Goal: Task Accomplishment & Management: Complete application form

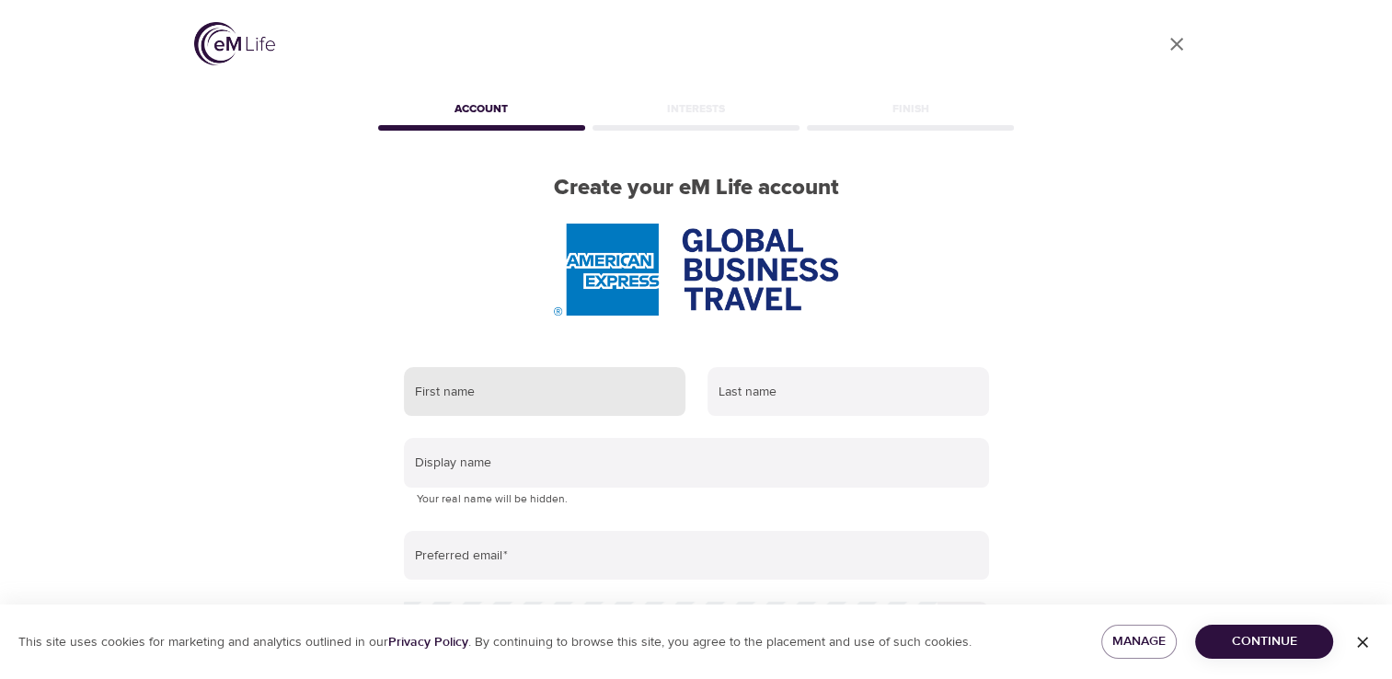
click at [498, 399] on input "text" at bounding box center [545, 392] width 282 height 50
type input "Carrie"
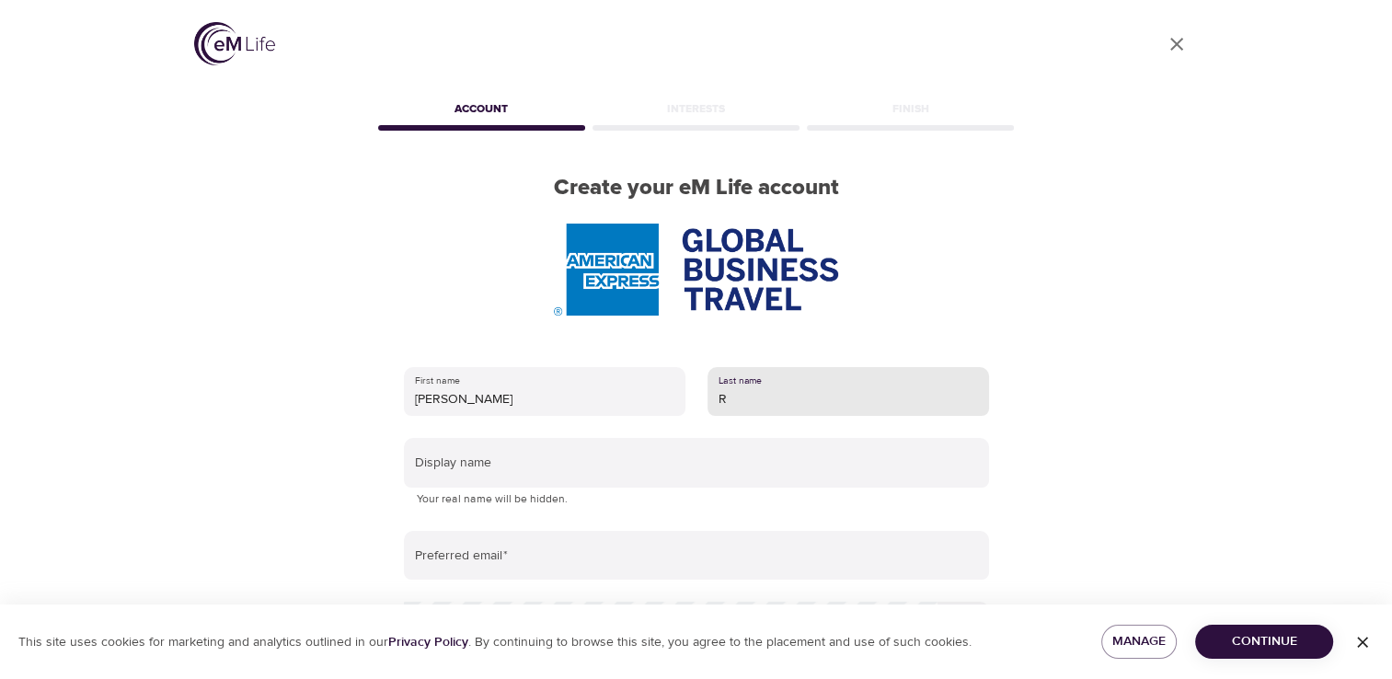
type input "Rhode"
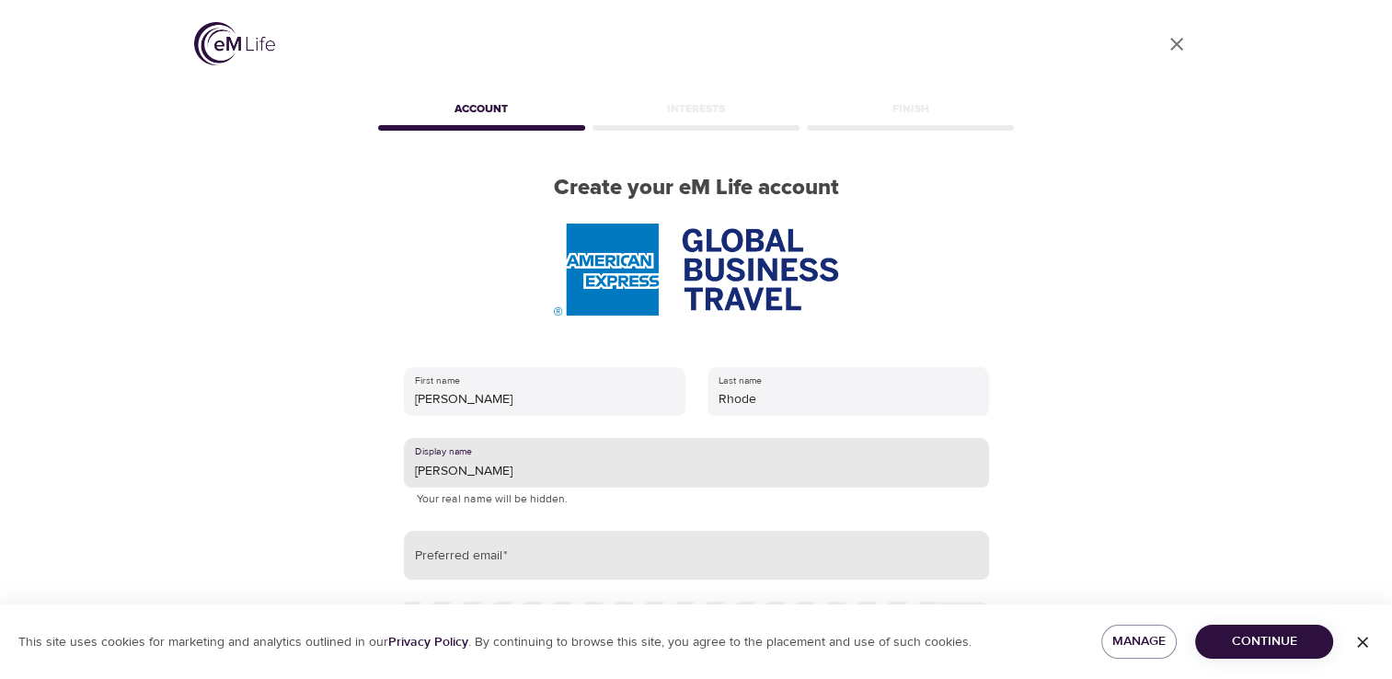
type input "[PERSON_NAME]"
click at [534, 547] on input "email" at bounding box center [696, 556] width 585 height 50
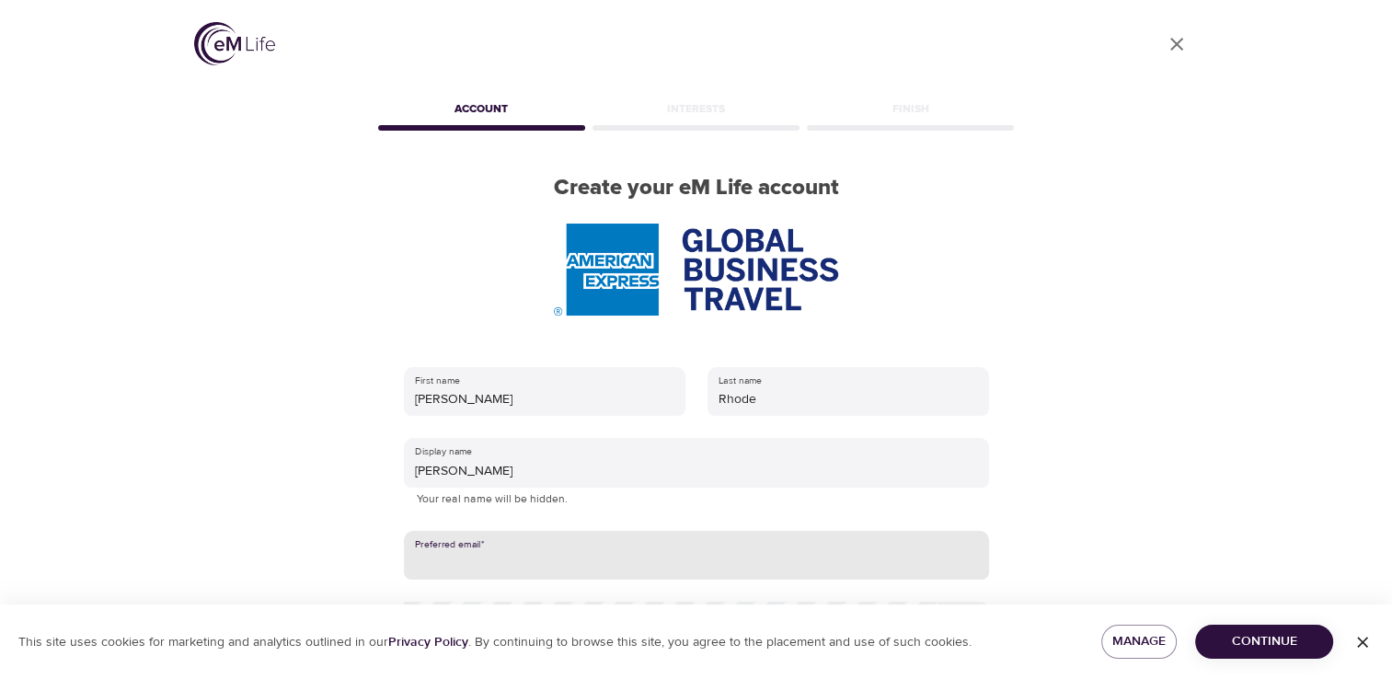
type input "carrie.m.rhode@amexgbt.com"
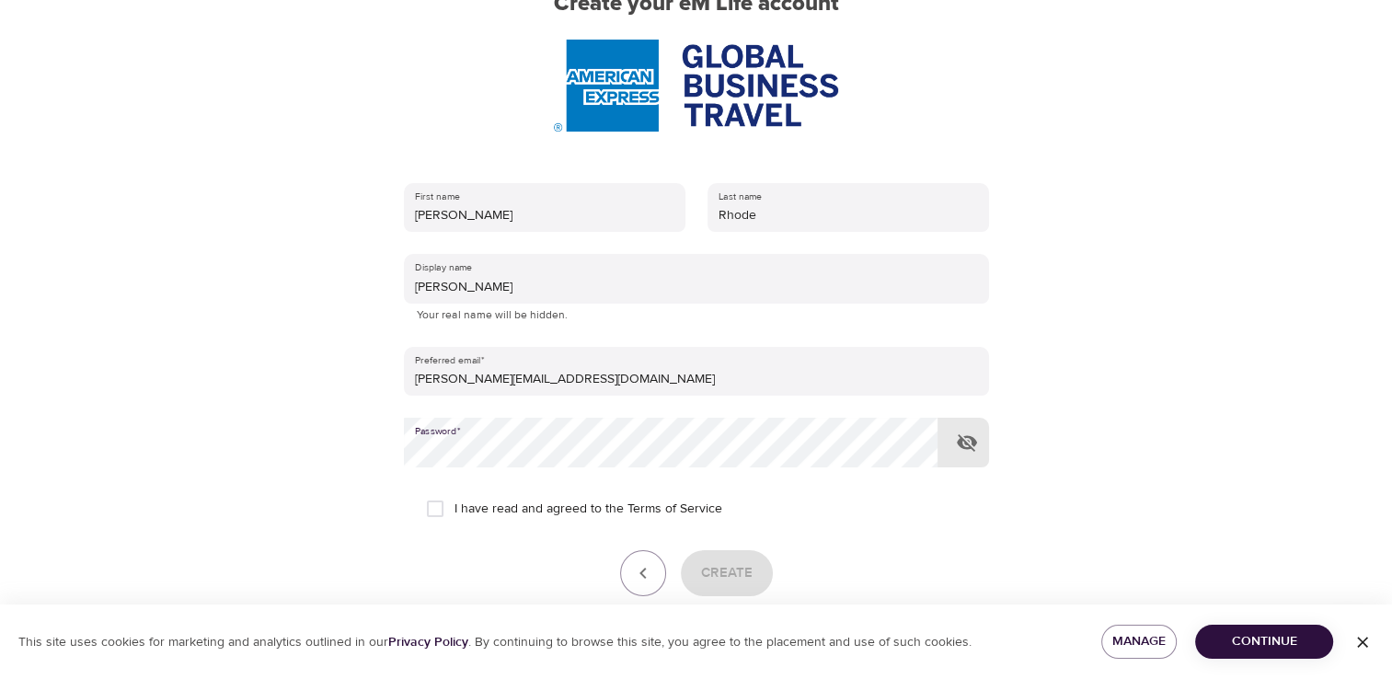
scroll to position [275, 0]
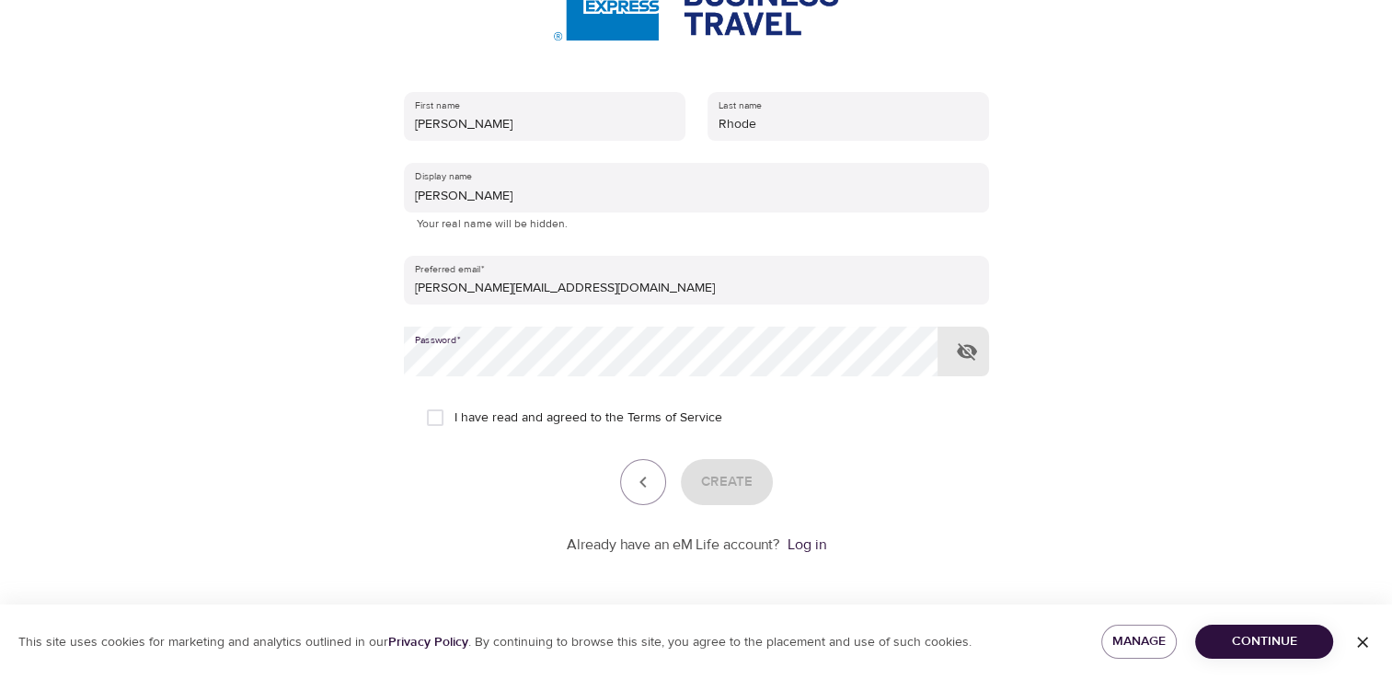
click at [434, 414] on input "I have read and agreed to the Terms of Service" at bounding box center [435, 417] width 39 height 39
checkbox input "true"
click at [727, 487] on span "Create" at bounding box center [727, 482] width 52 height 24
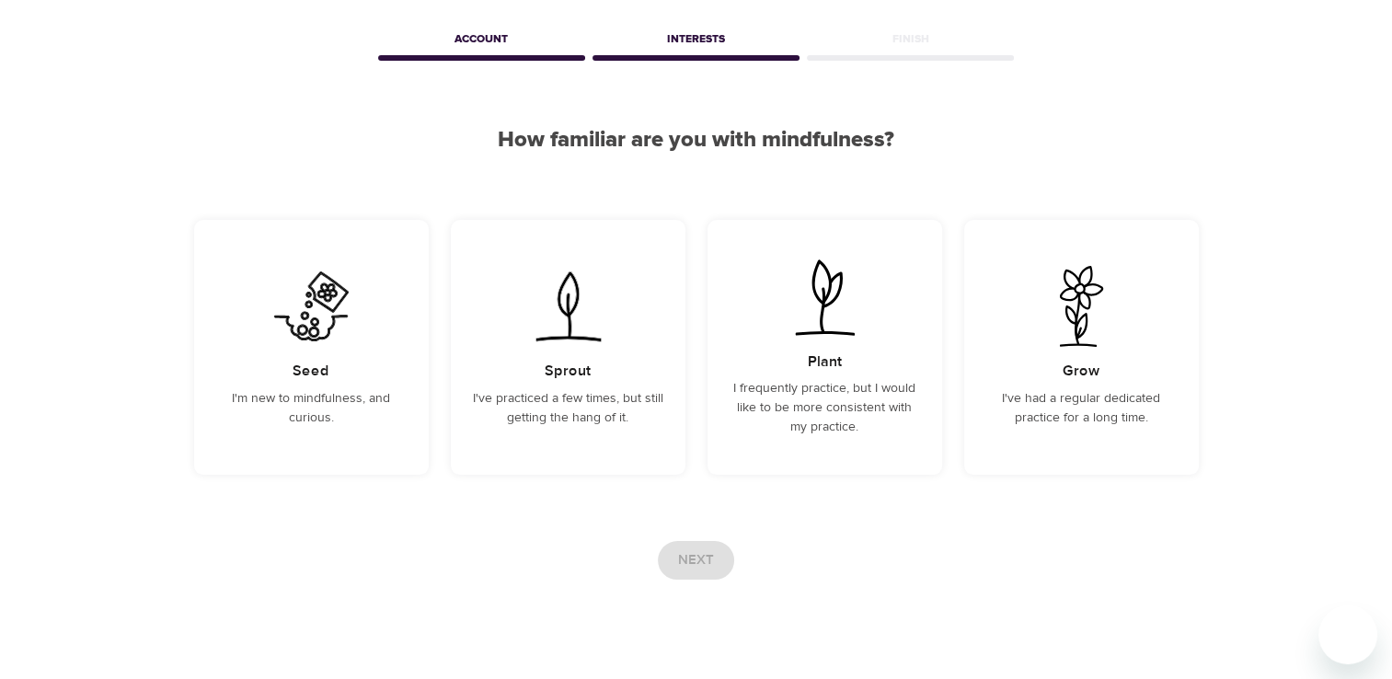
scroll to position [101, 0]
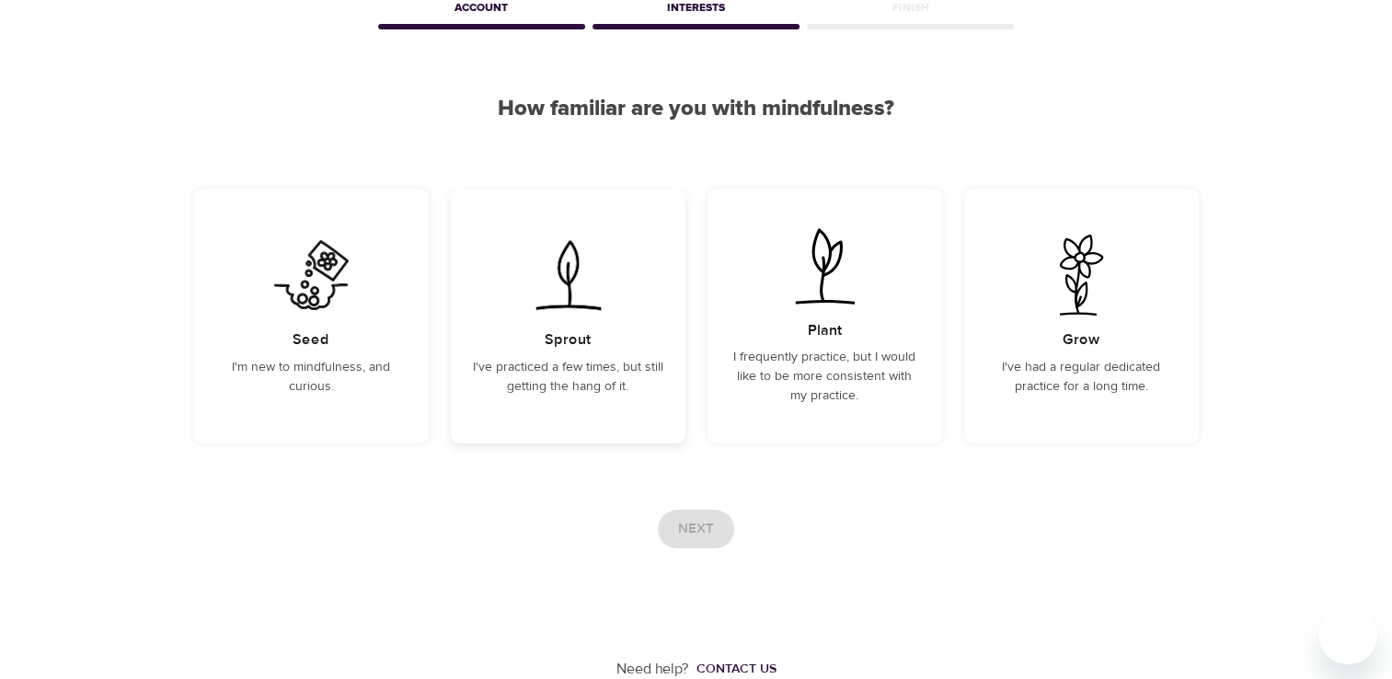
click at [526, 386] on p "I've practiced a few times, but still getting the hang of it." at bounding box center [568, 377] width 190 height 39
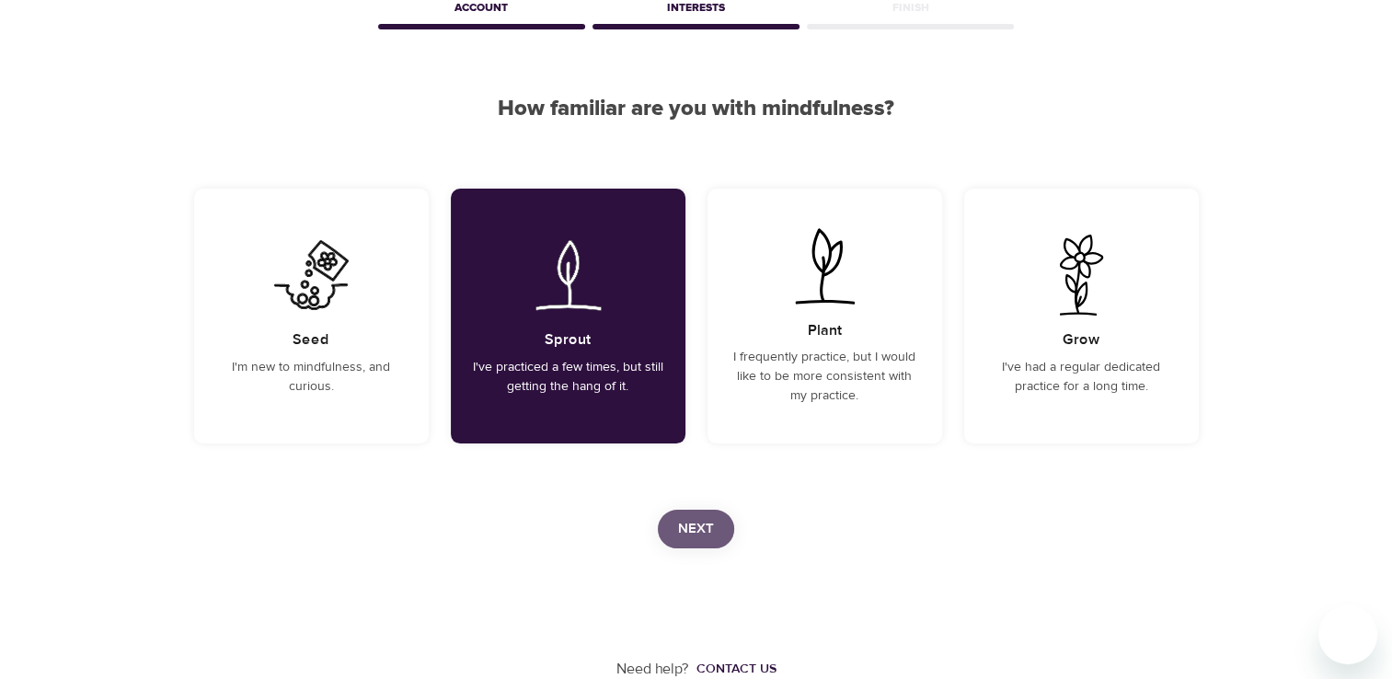
click at [704, 524] on span "Next" at bounding box center [696, 529] width 36 height 24
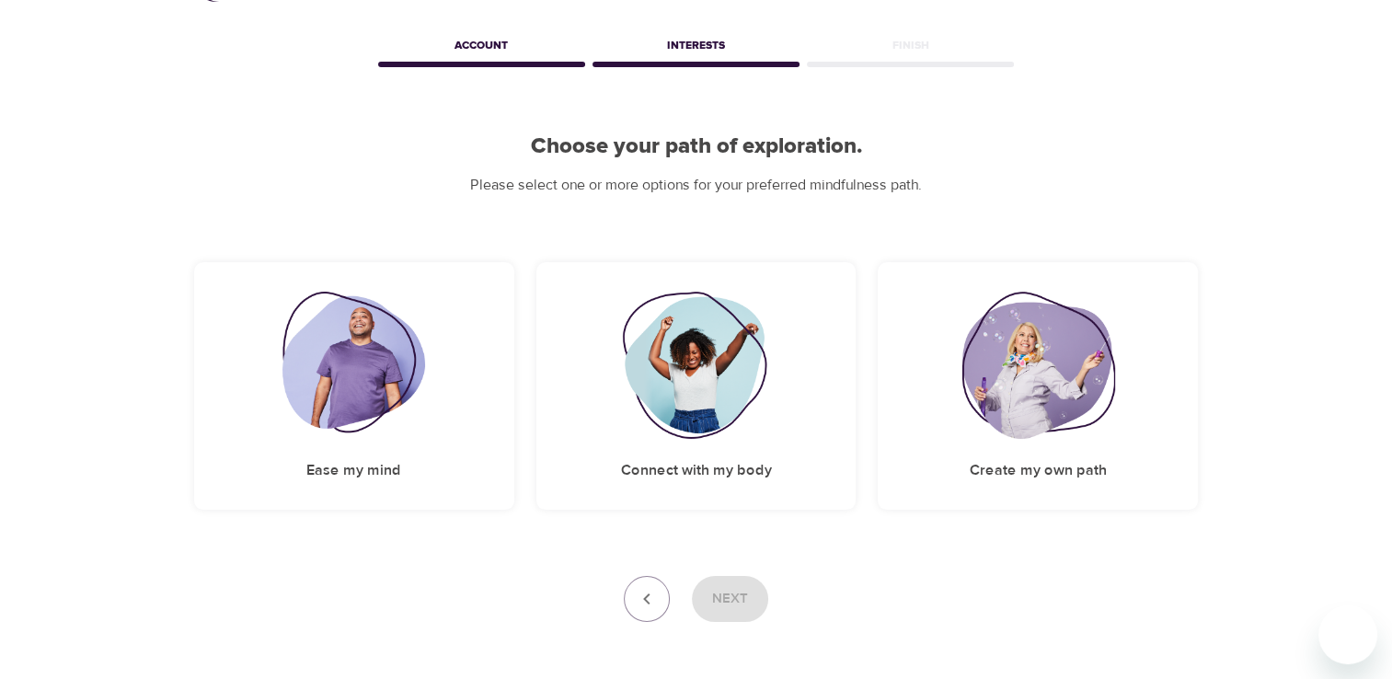
scroll to position [92, 0]
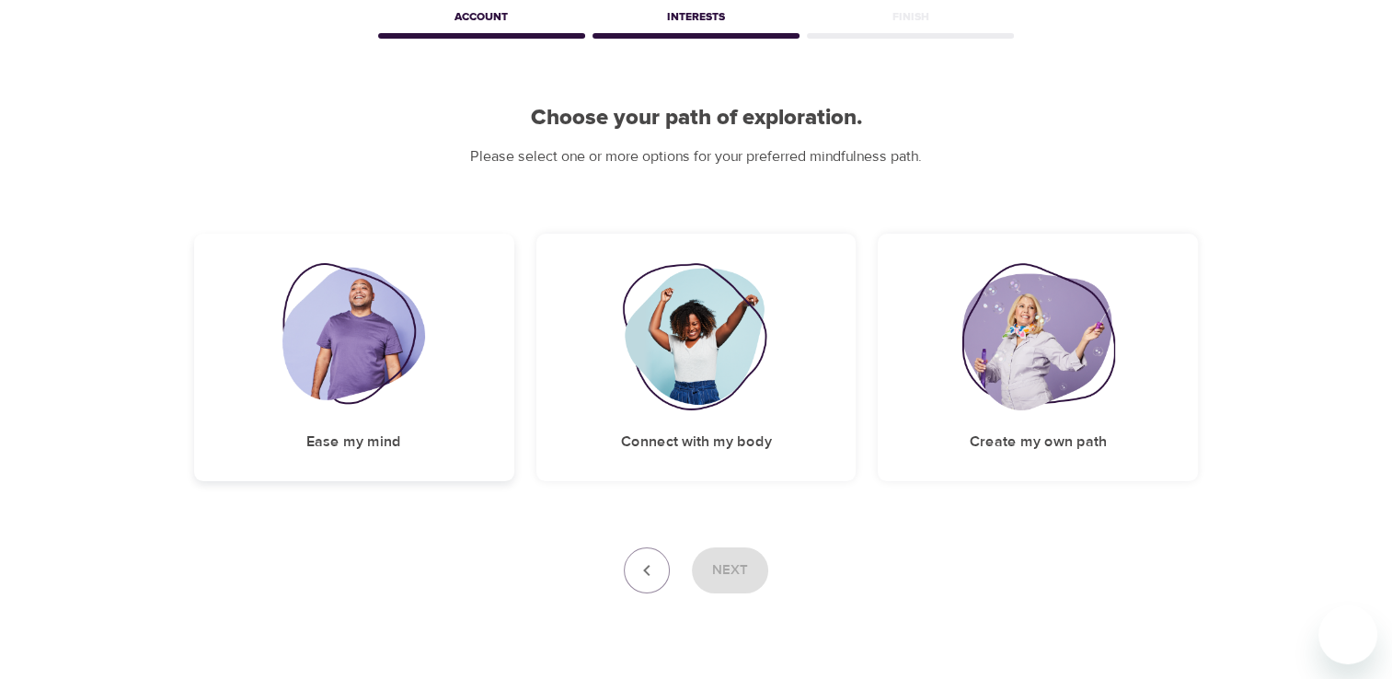
click at [376, 365] on img at bounding box center [353, 336] width 143 height 147
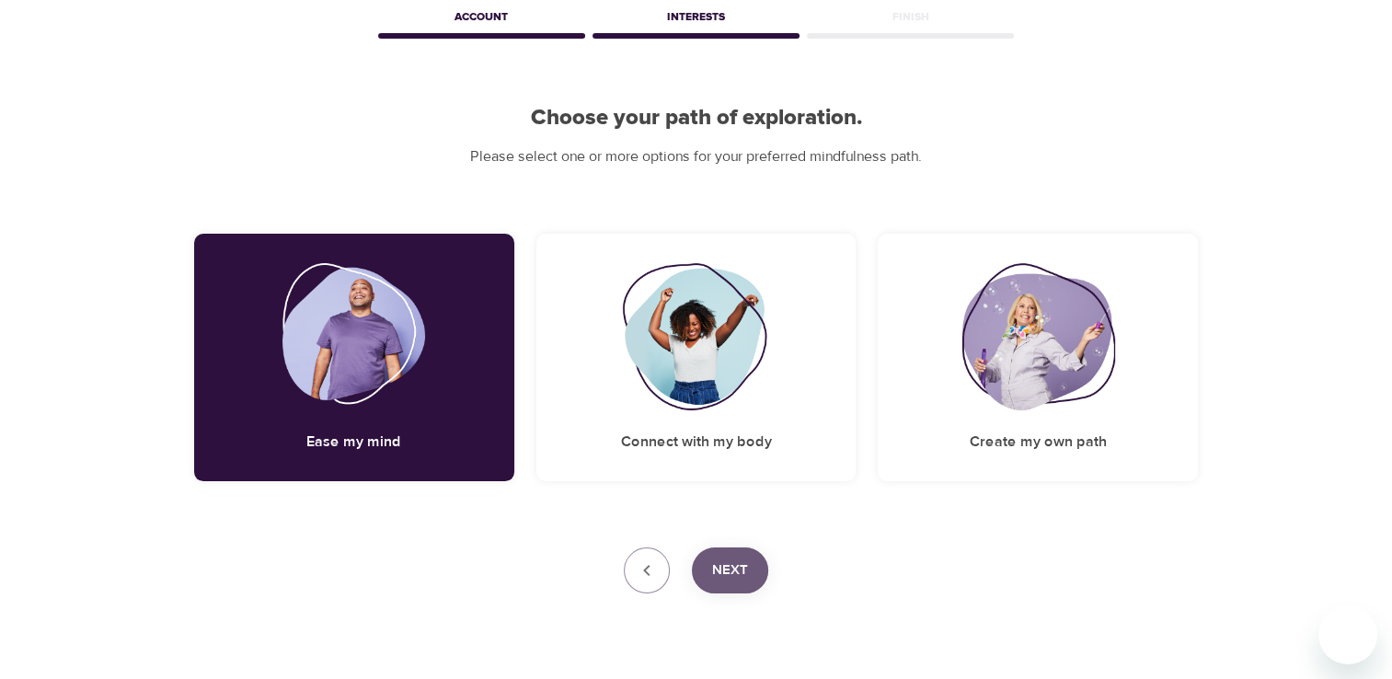
click at [740, 562] on span "Next" at bounding box center [730, 570] width 36 height 24
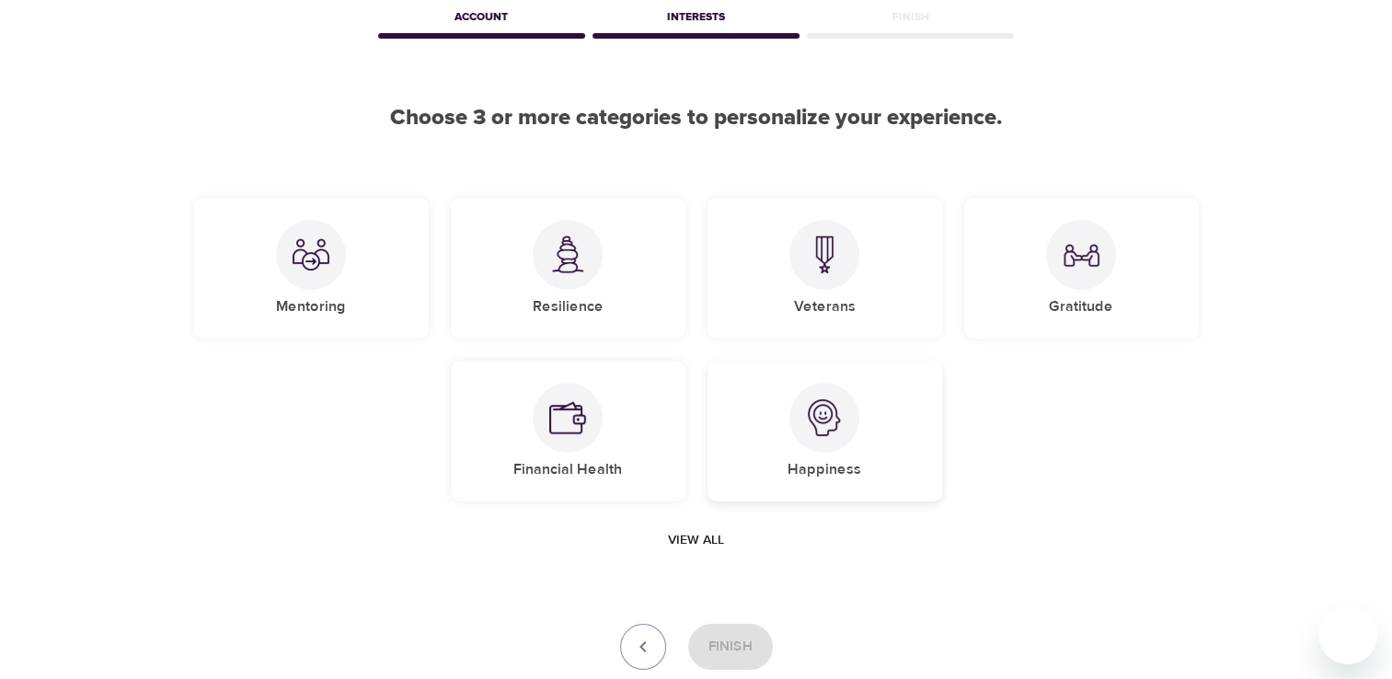
click at [823, 413] on img at bounding box center [824, 417] width 37 height 37
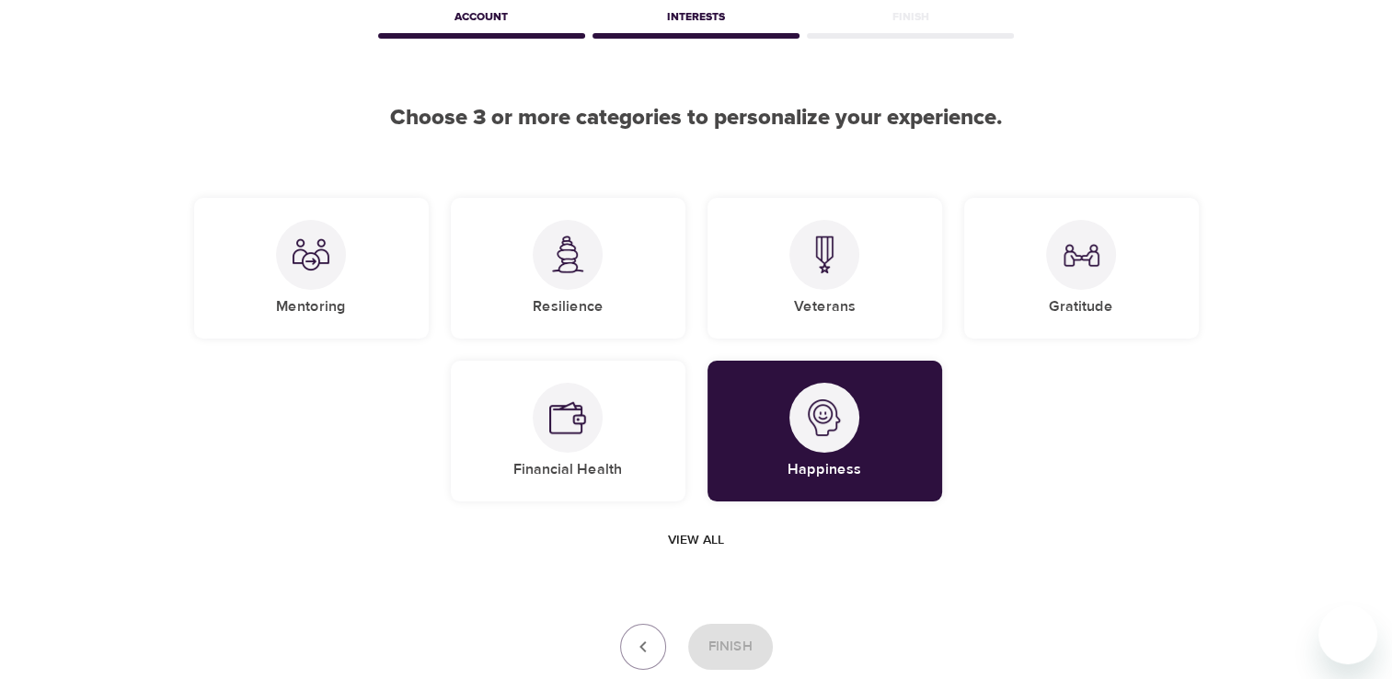
click at [688, 534] on span "View all" at bounding box center [696, 540] width 56 height 23
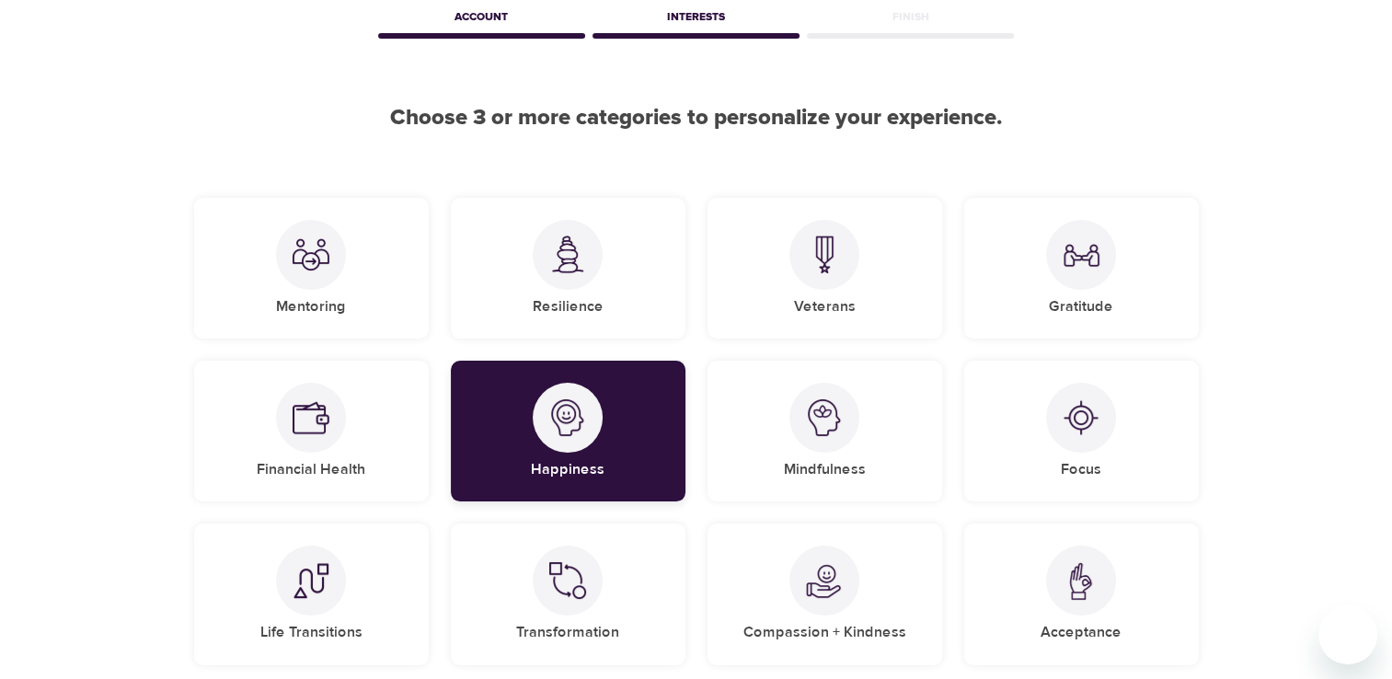
click at [547, 422] on div at bounding box center [568, 418] width 70 height 70
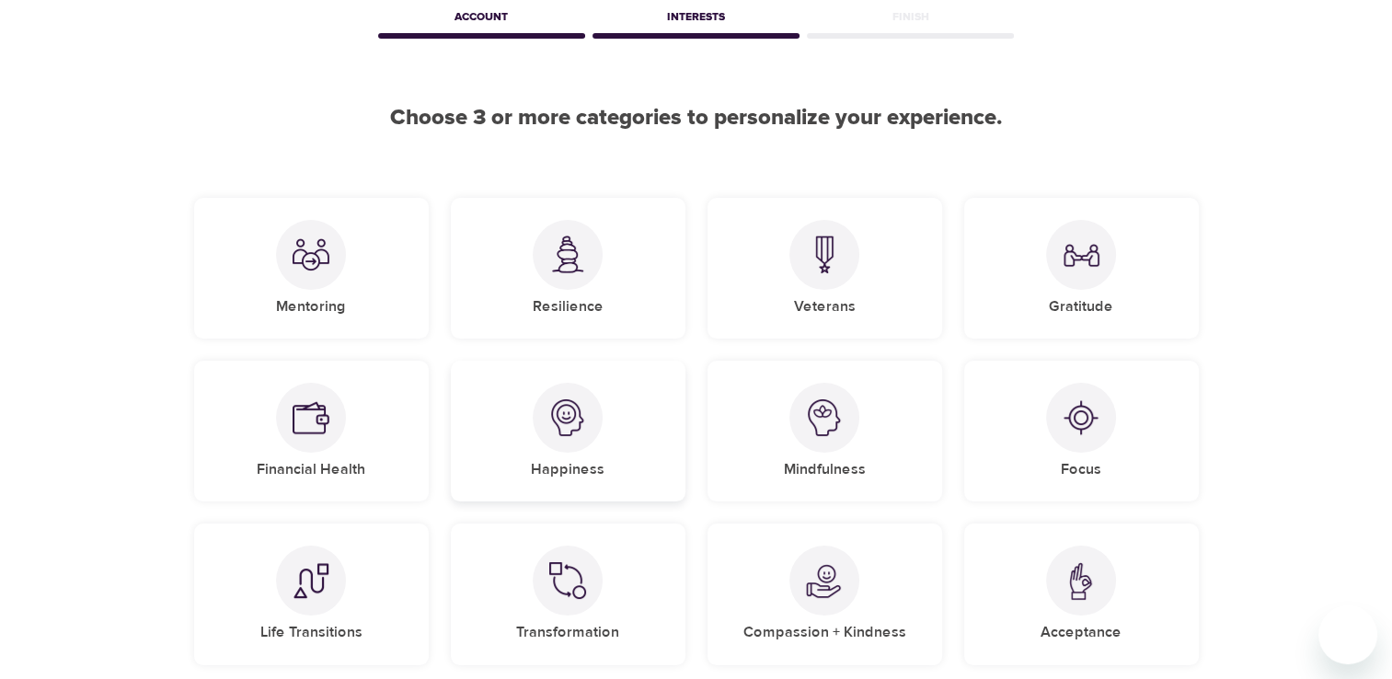
click at [564, 425] on img at bounding box center [567, 417] width 37 height 37
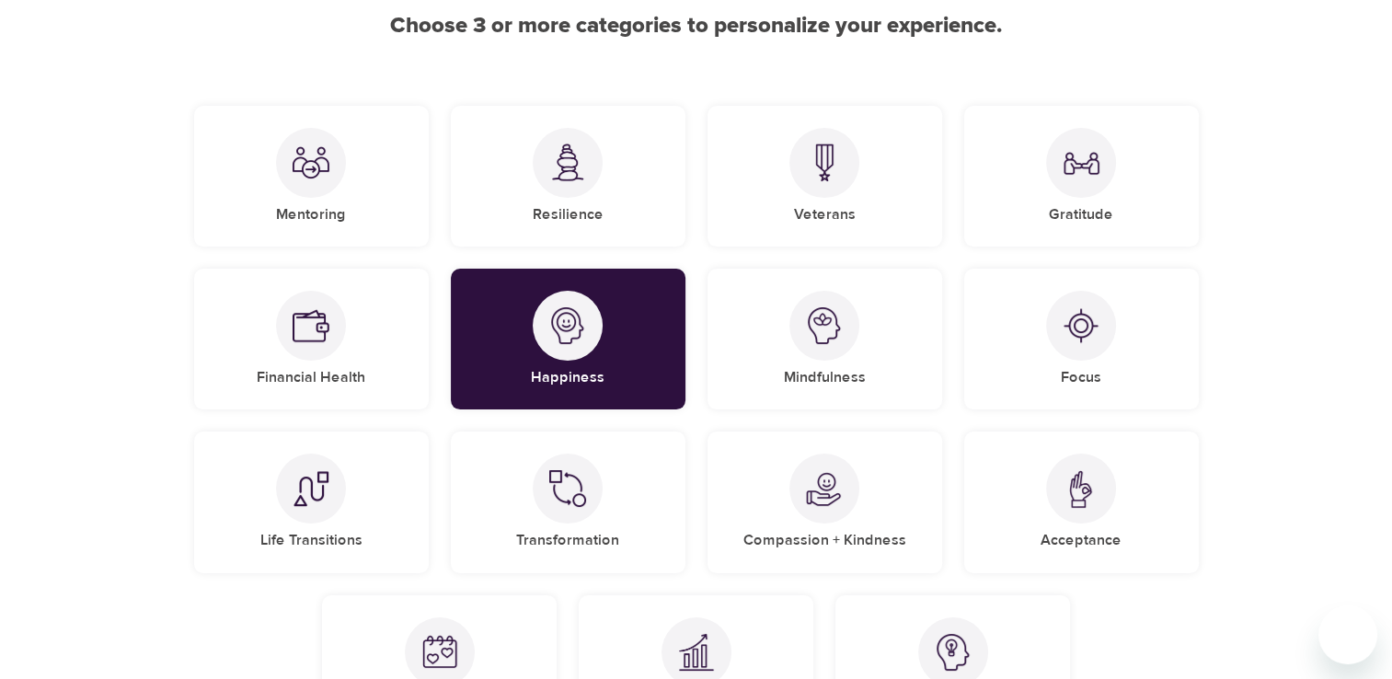
scroll to position [276, 0]
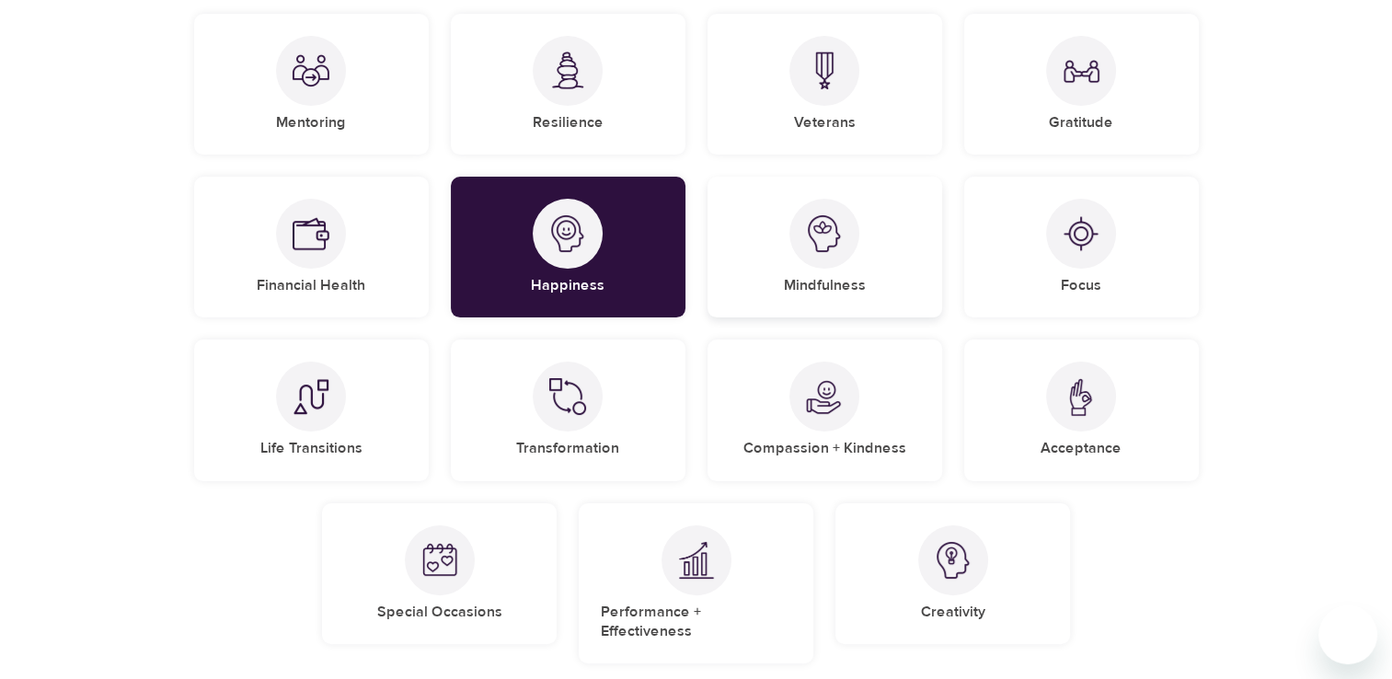
click at [810, 220] on img at bounding box center [824, 233] width 37 height 37
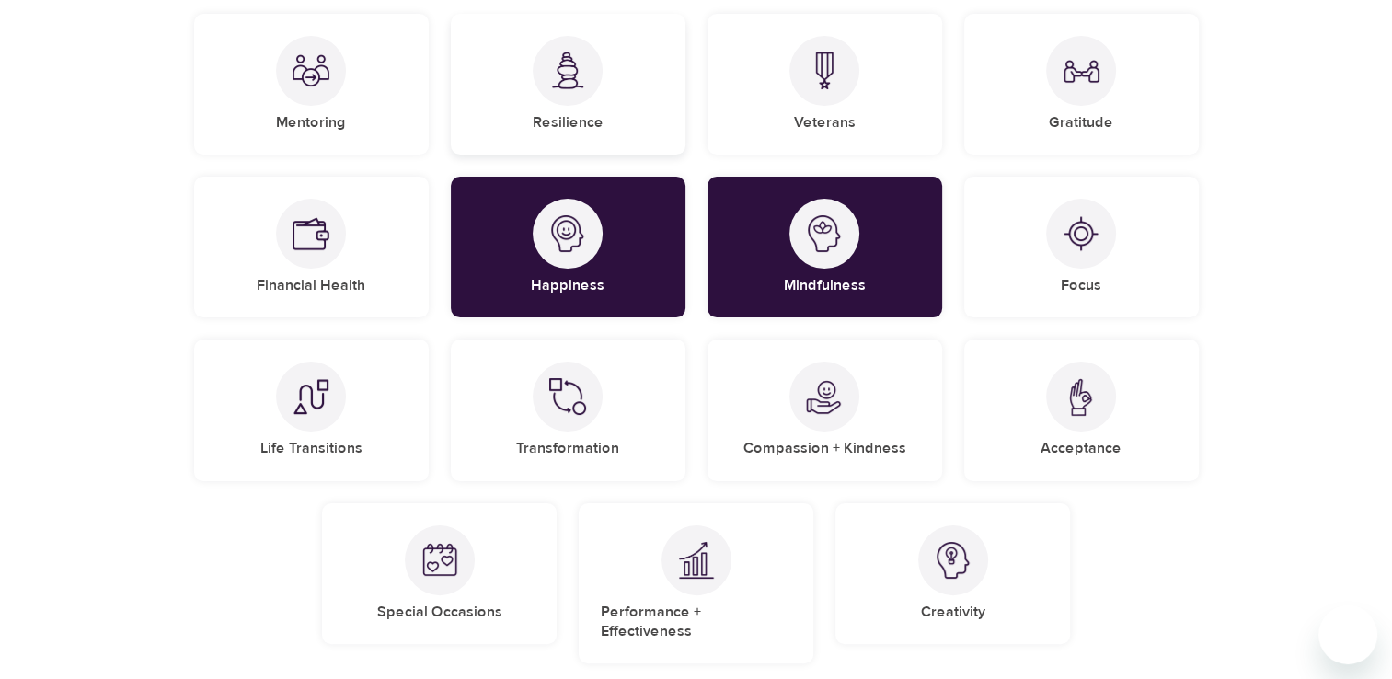
click at [571, 75] on img at bounding box center [567, 71] width 37 height 38
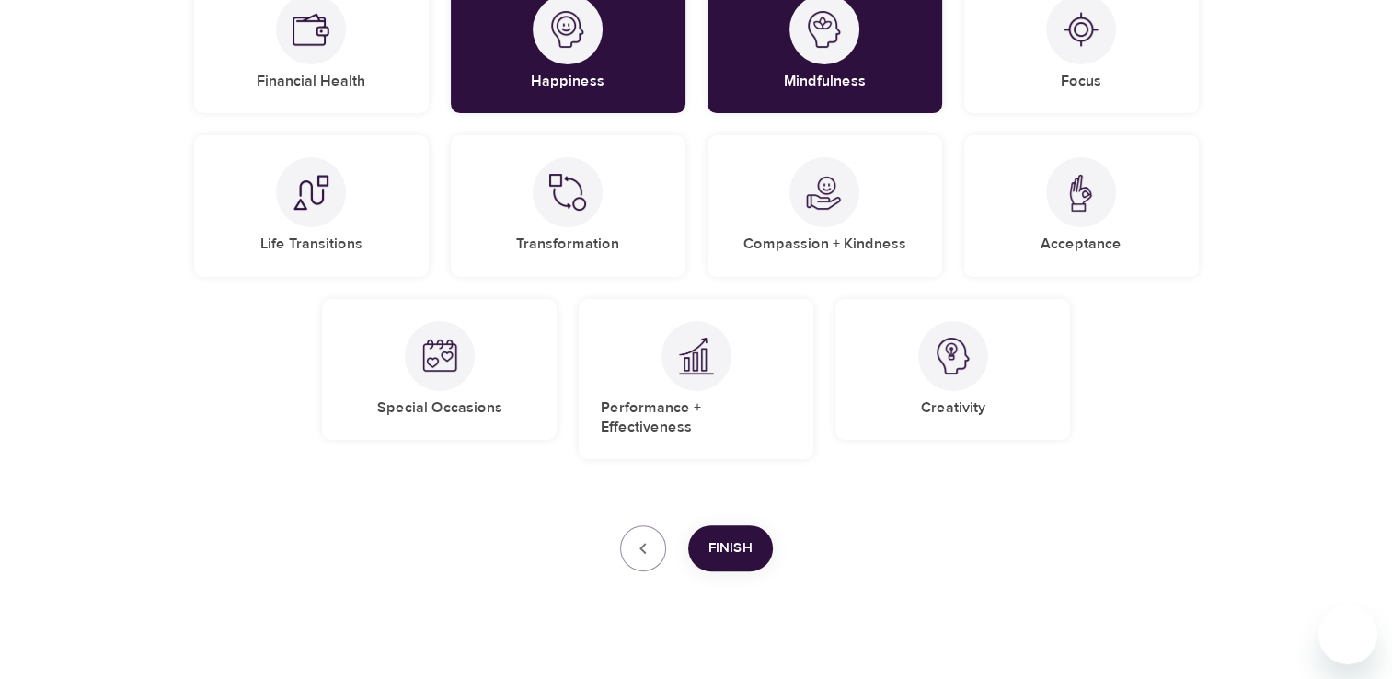
scroll to position [484, 0]
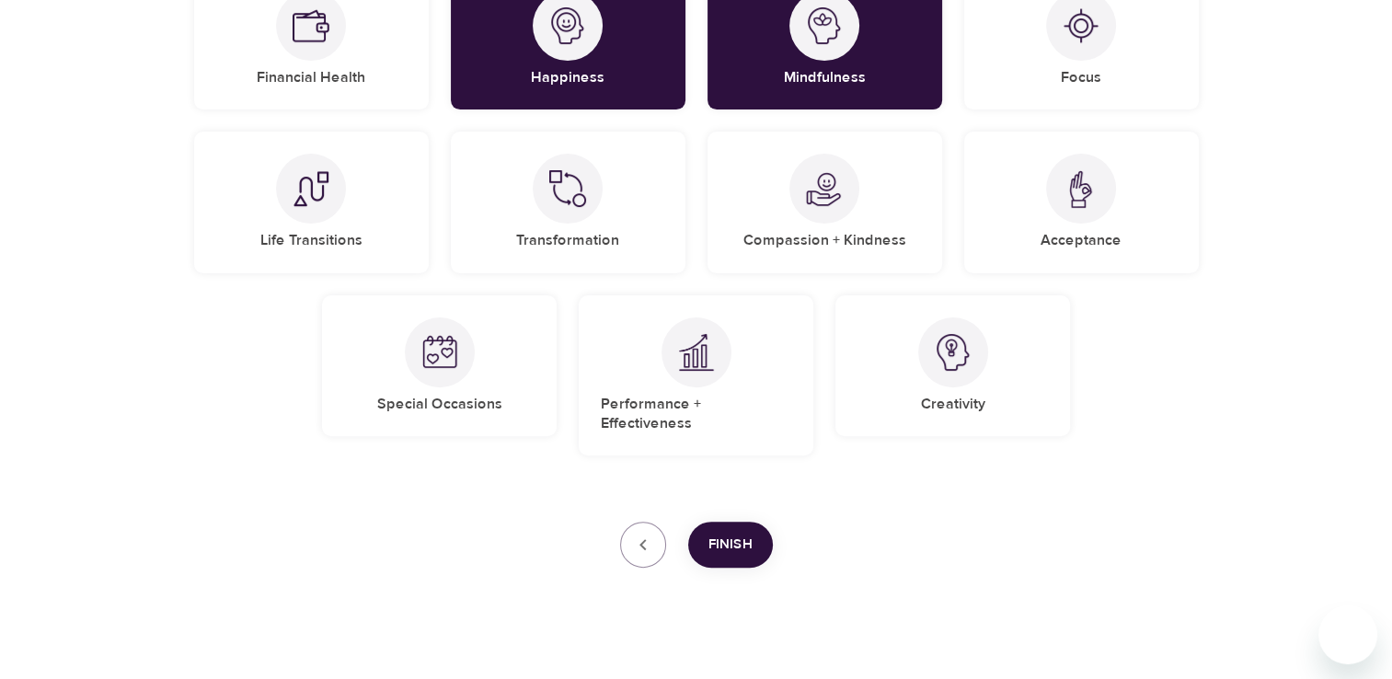
click at [731, 533] on span "Finish" at bounding box center [730, 545] width 44 height 24
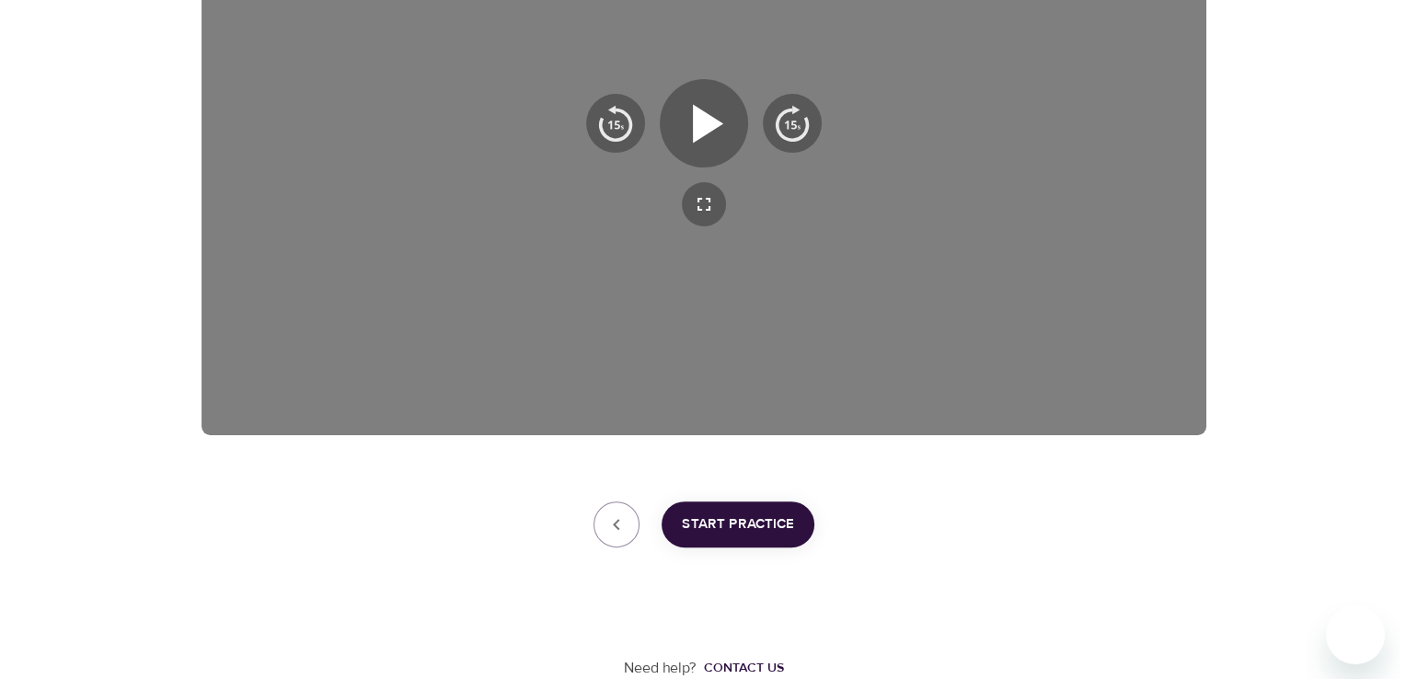
scroll to position [454, 0]
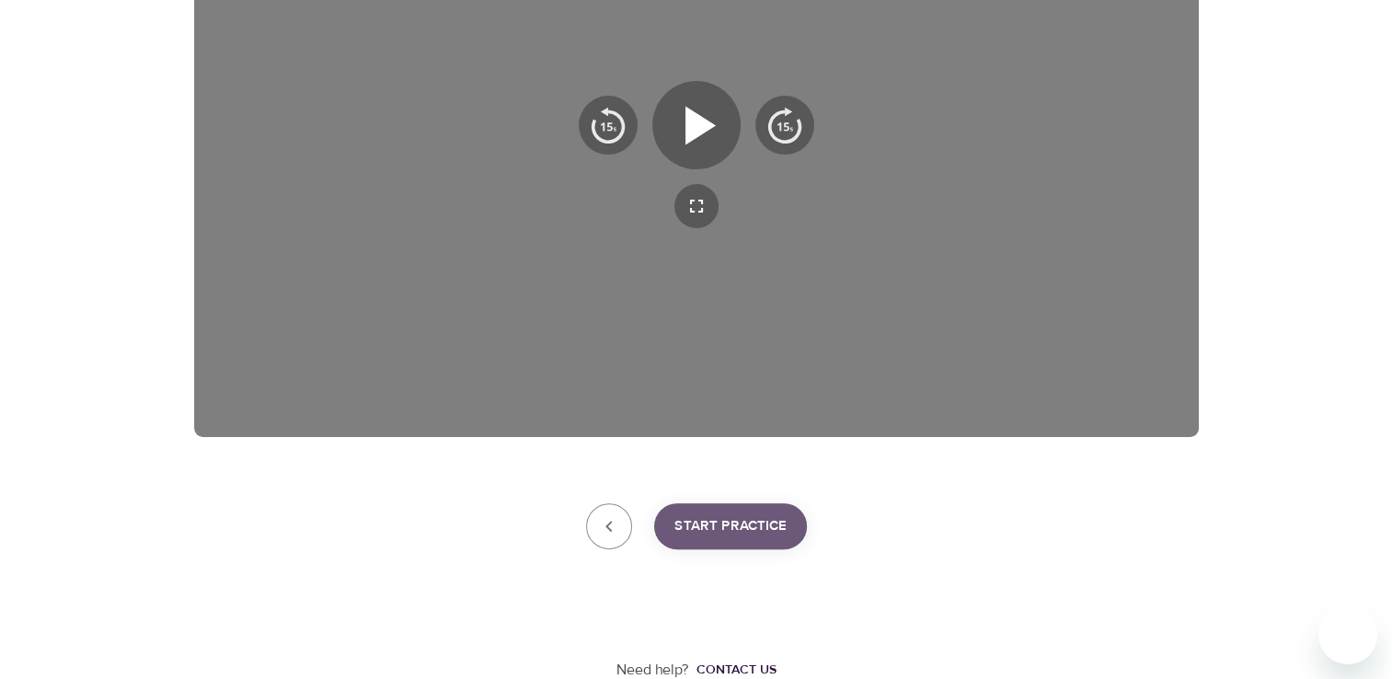
click at [748, 528] on span "Start Practice" at bounding box center [730, 526] width 112 height 24
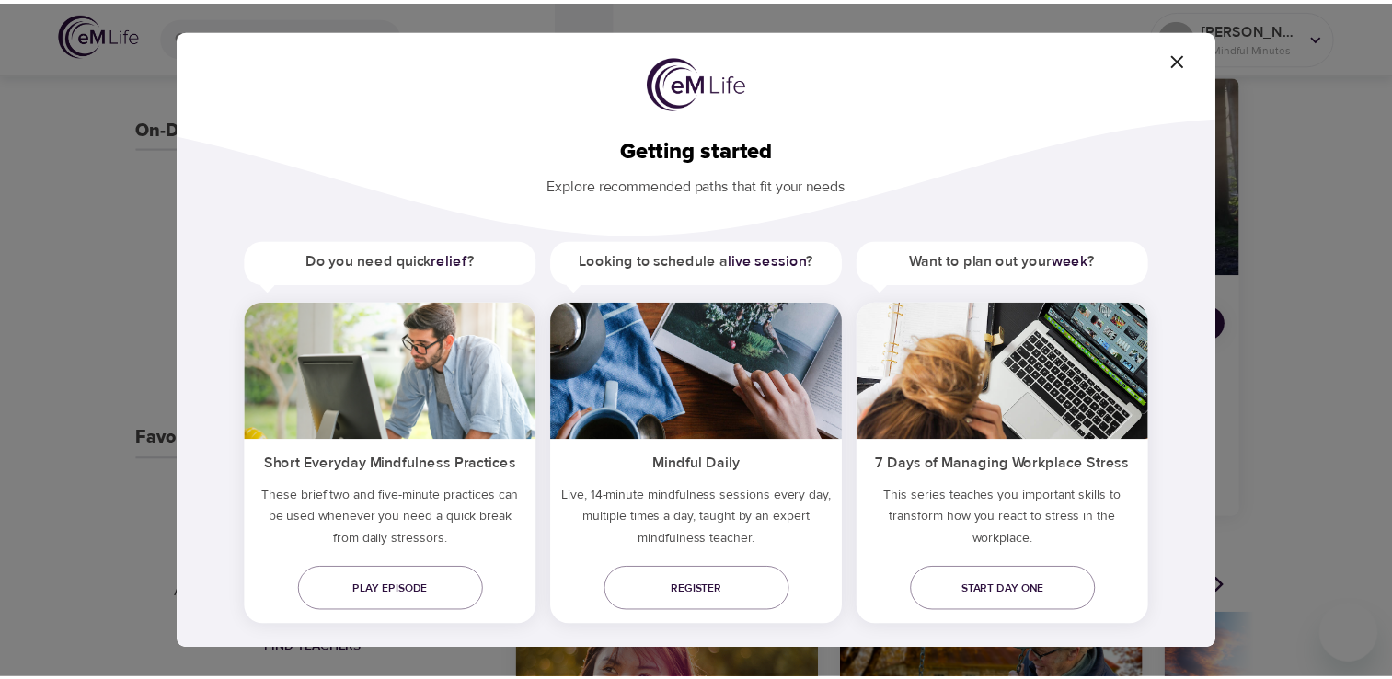
scroll to position [24, 0]
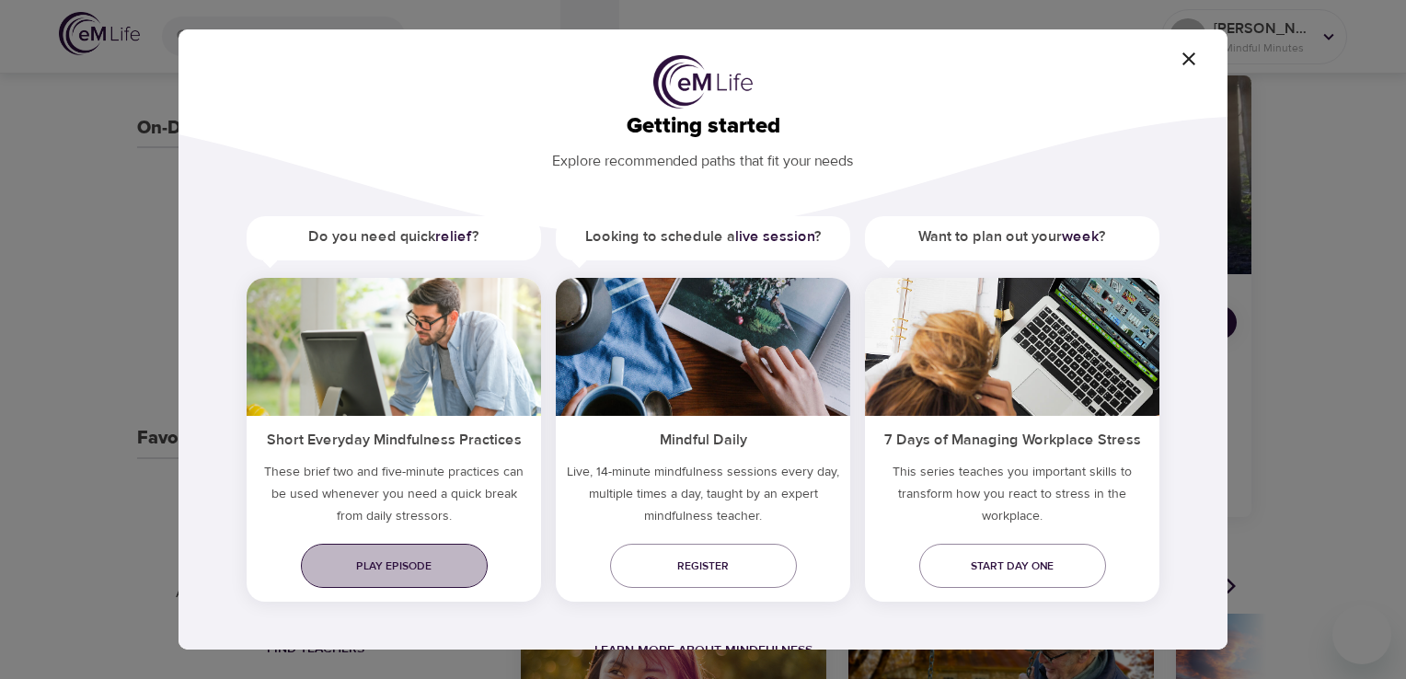
click at [432, 558] on span "Play episode" at bounding box center [394, 566] width 157 height 19
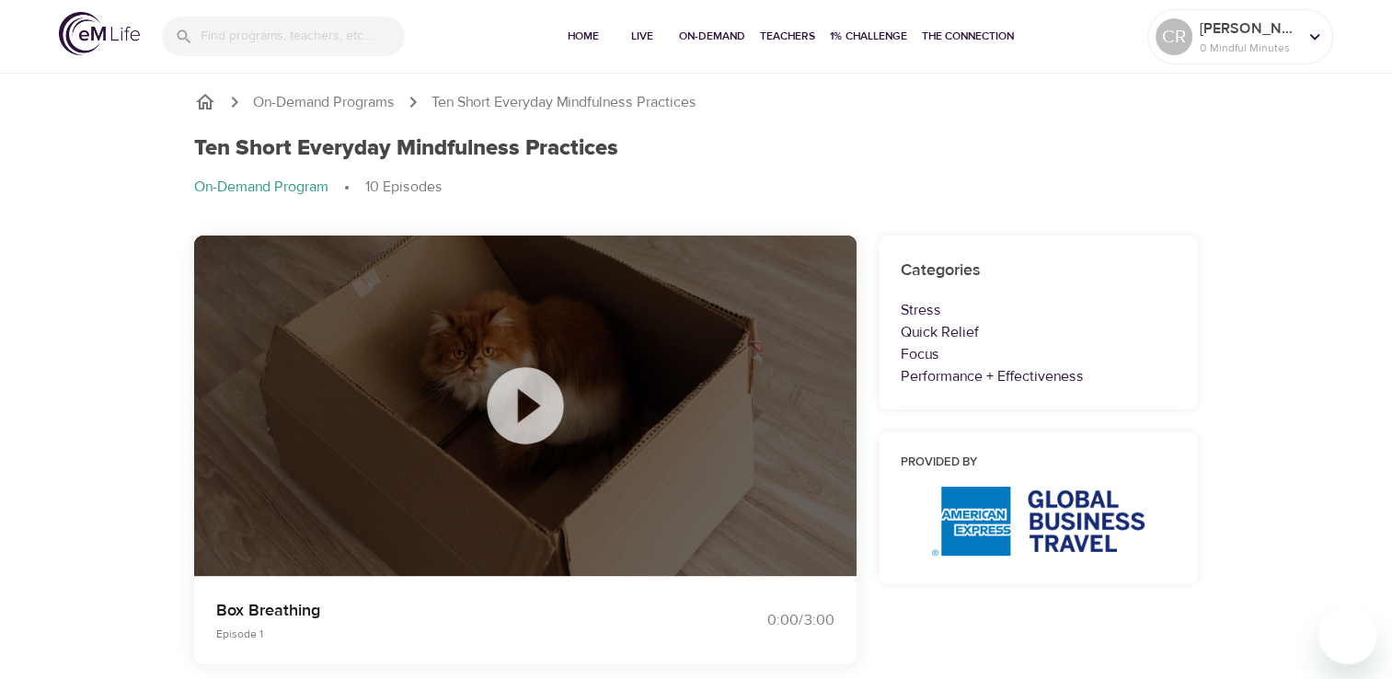
click at [526, 399] on icon at bounding box center [525, 406] width 92 height 92
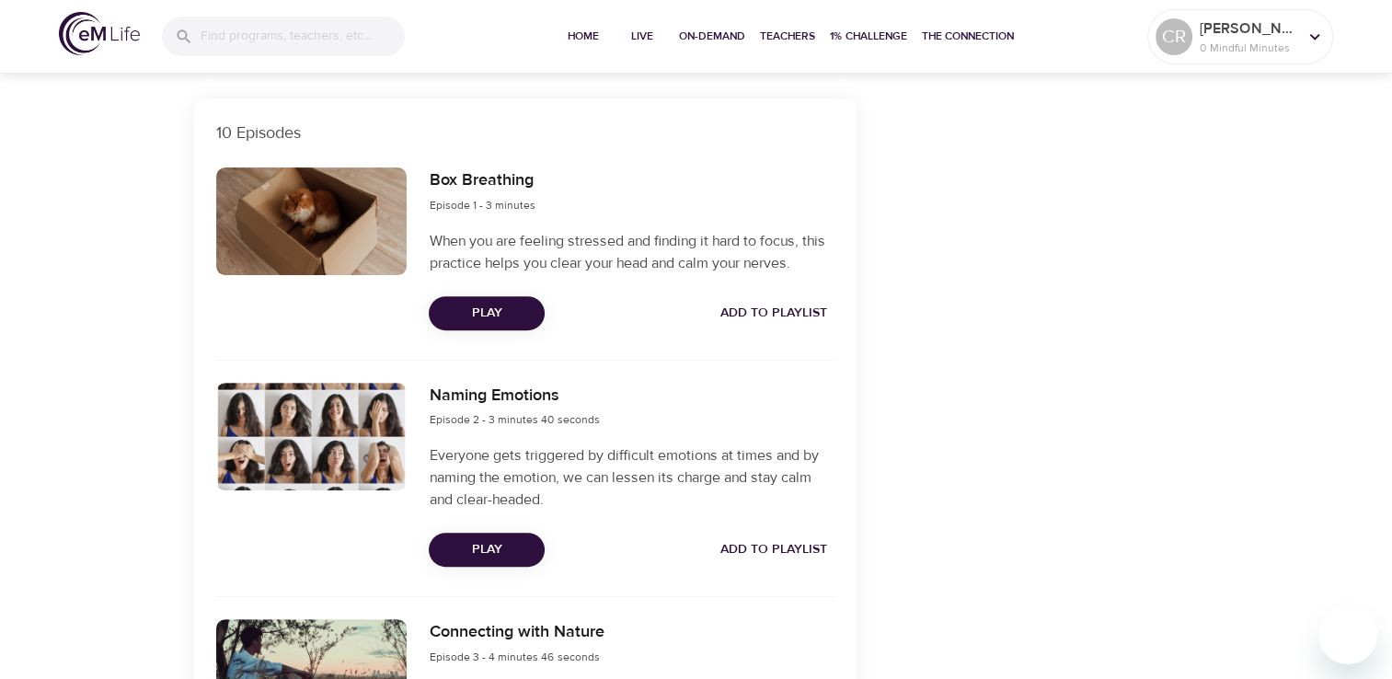
scroll to position [644, 0]
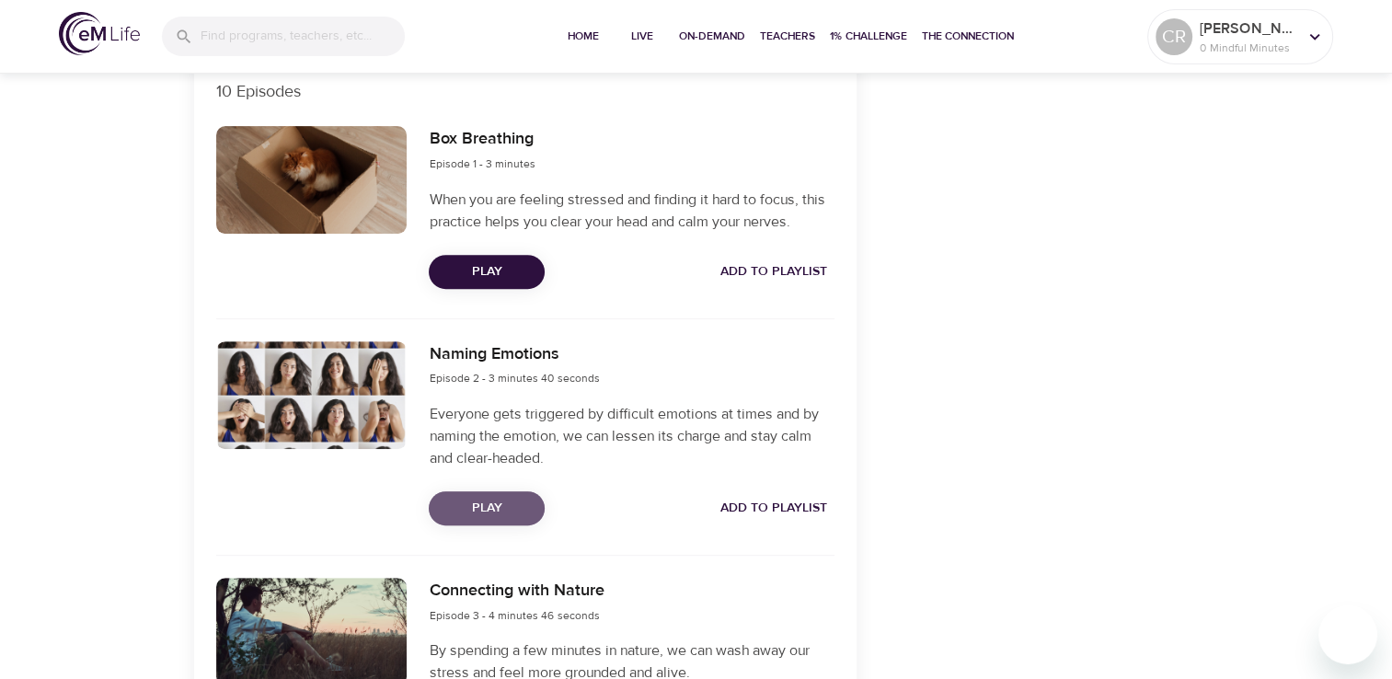
click at [486, 501] on span "Play" at bounding box center [486, 508] width 86 height 23
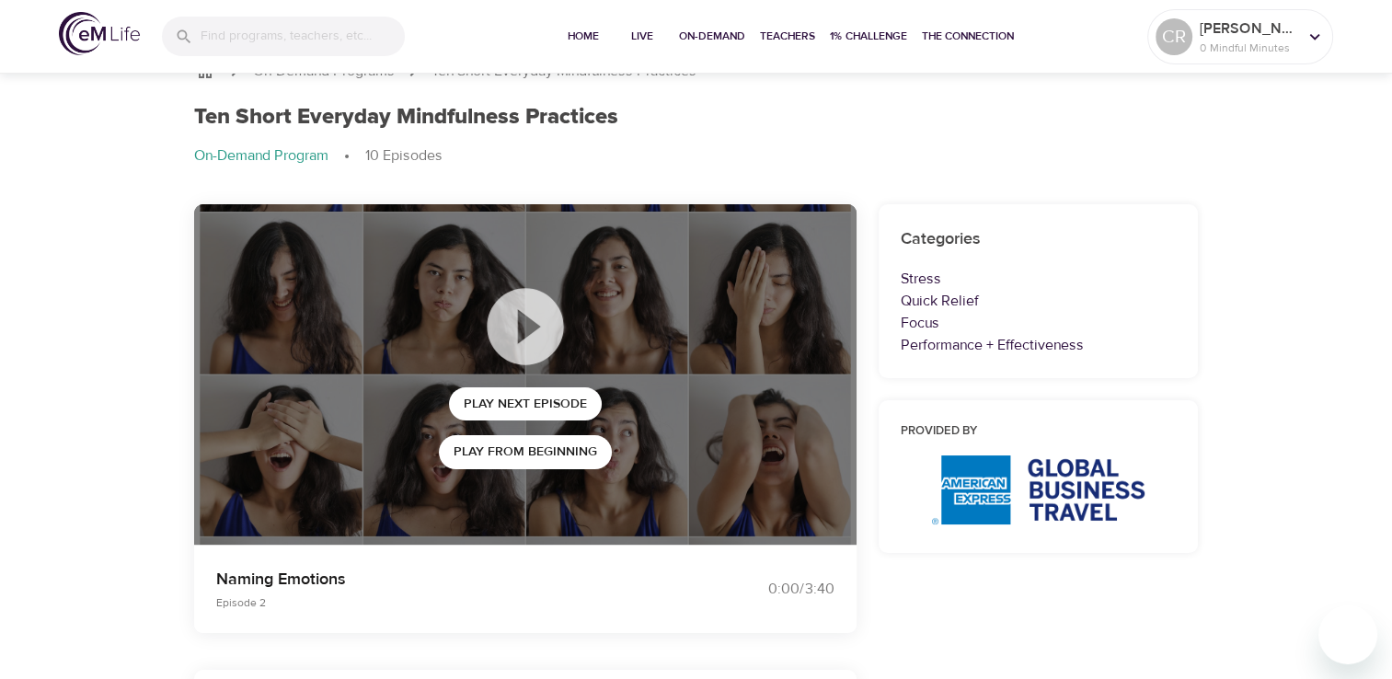
scroll to position [0, 0]
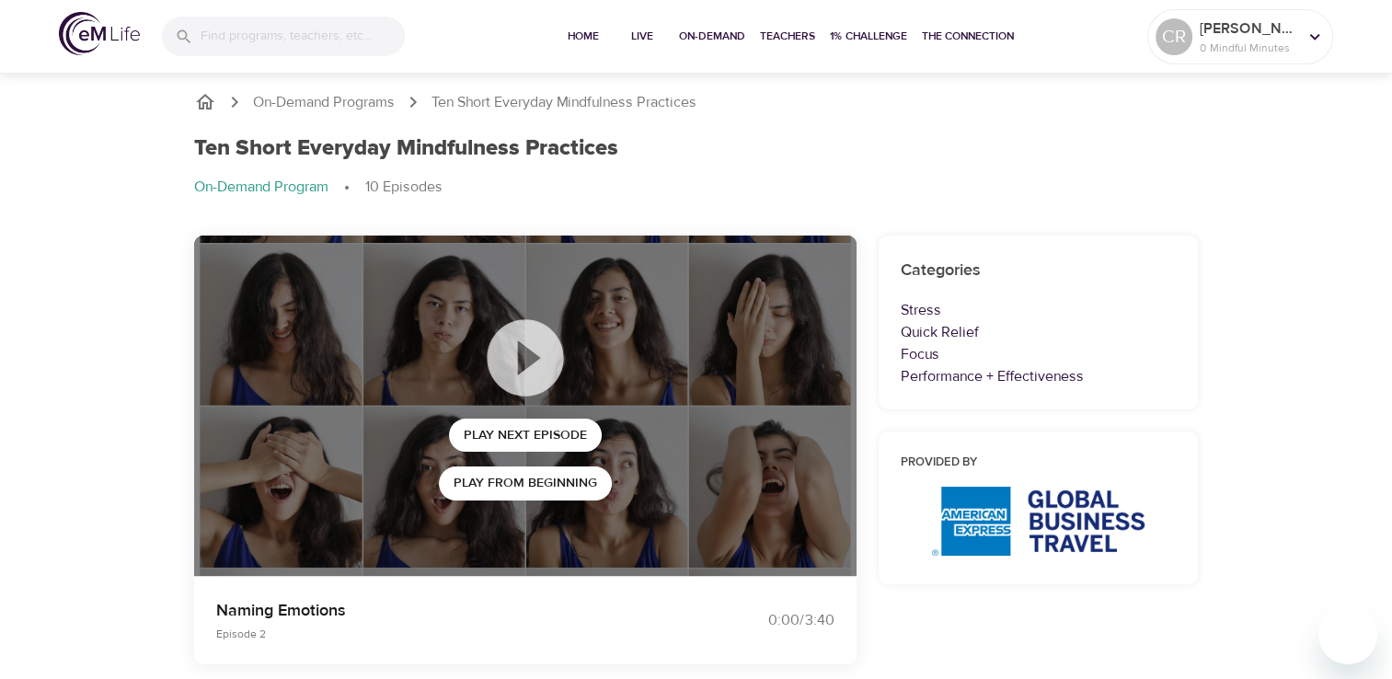
drag, startPoint x: 196, startPoint y: 2, endPoint x: 1325, endPoint y: 155, distance: 1139.2
click at [904, 138] on div "Ten Short Everyday Mindfulness Practices" at bounding box center [696, 148] width 1005 height 27
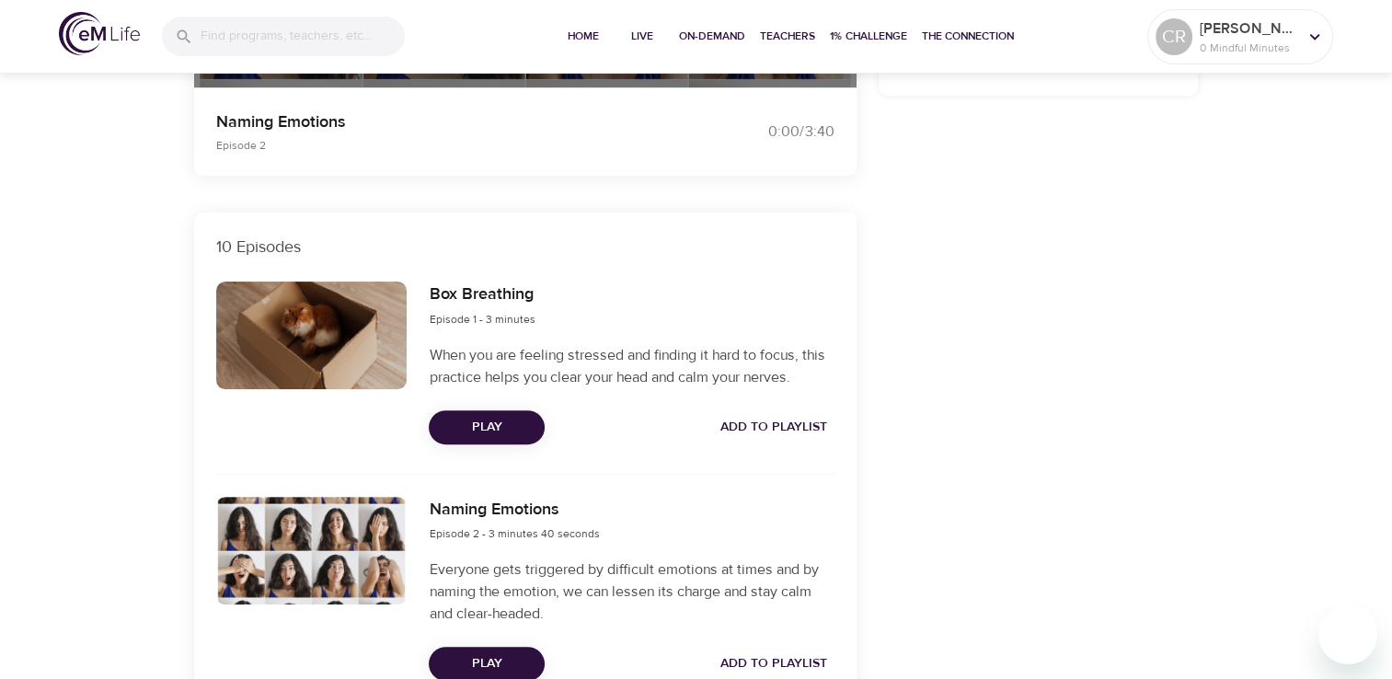
scroll to position [552, 0]
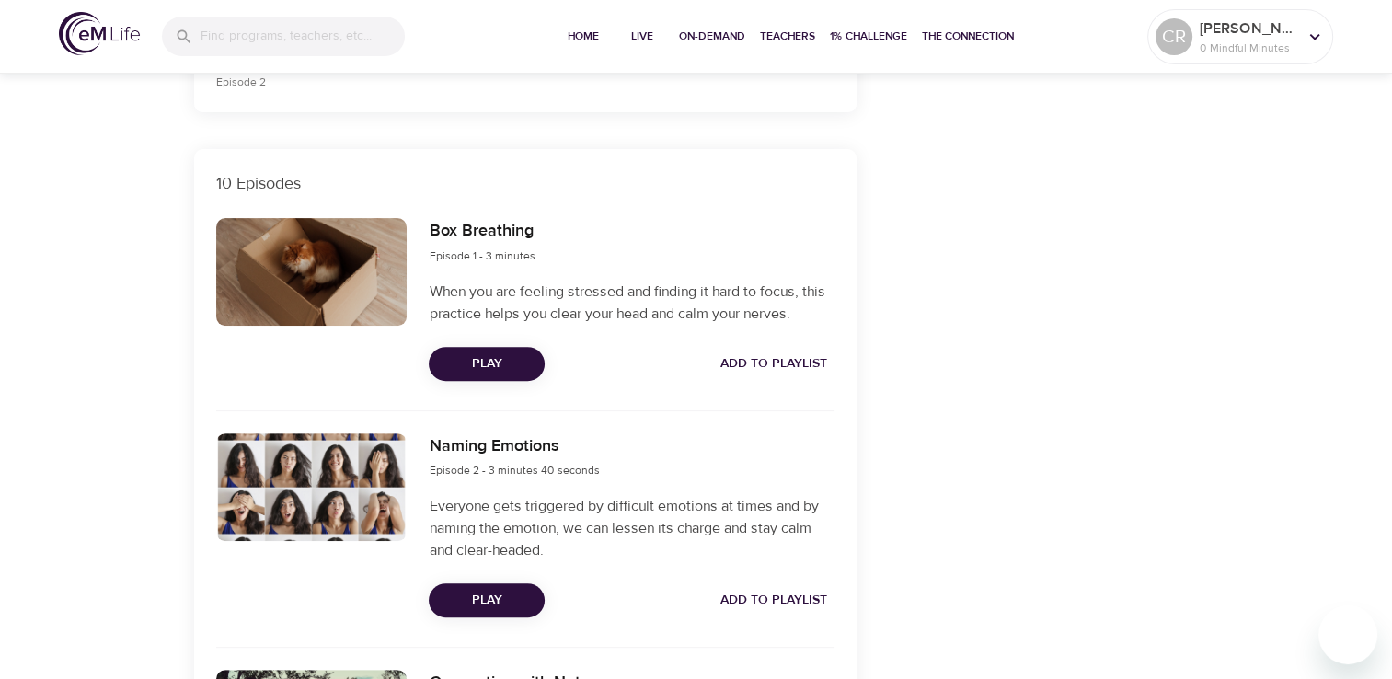
click at [472, 363] on span "Play" at bounding box center [486, 363] width 86 height 23
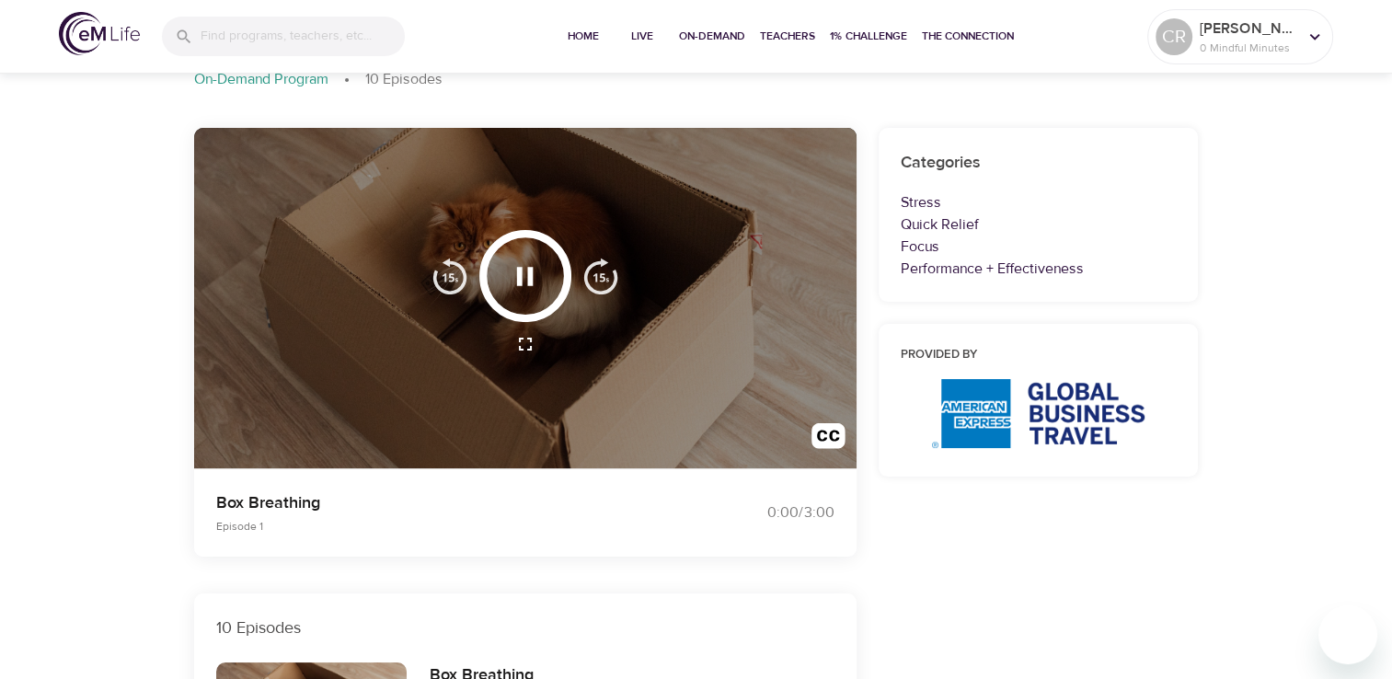
scroll to position [0, 0]
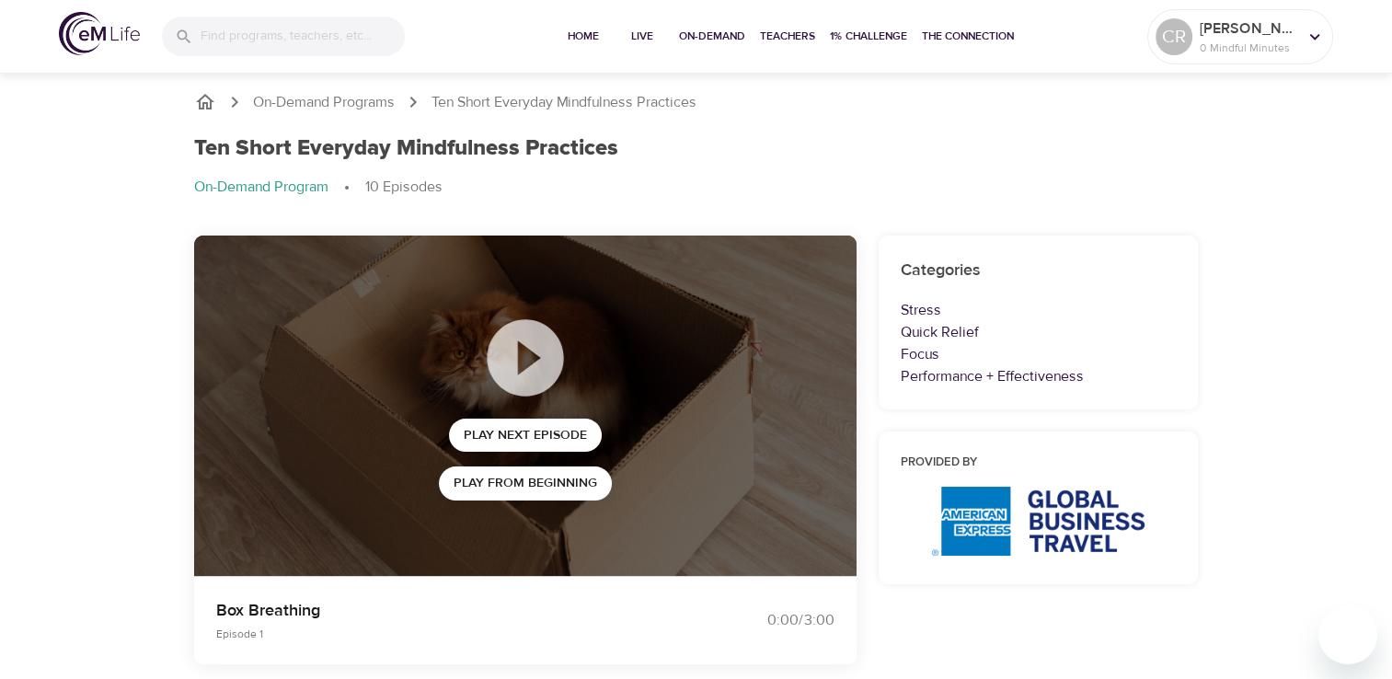
click at [764, 142] on div "Ten Short Everyday Mindfulness Practices" at bounding box center [696, 148] width 1005 height 27
